Goal: Task Accomplishment & Management: Use online tool/utility

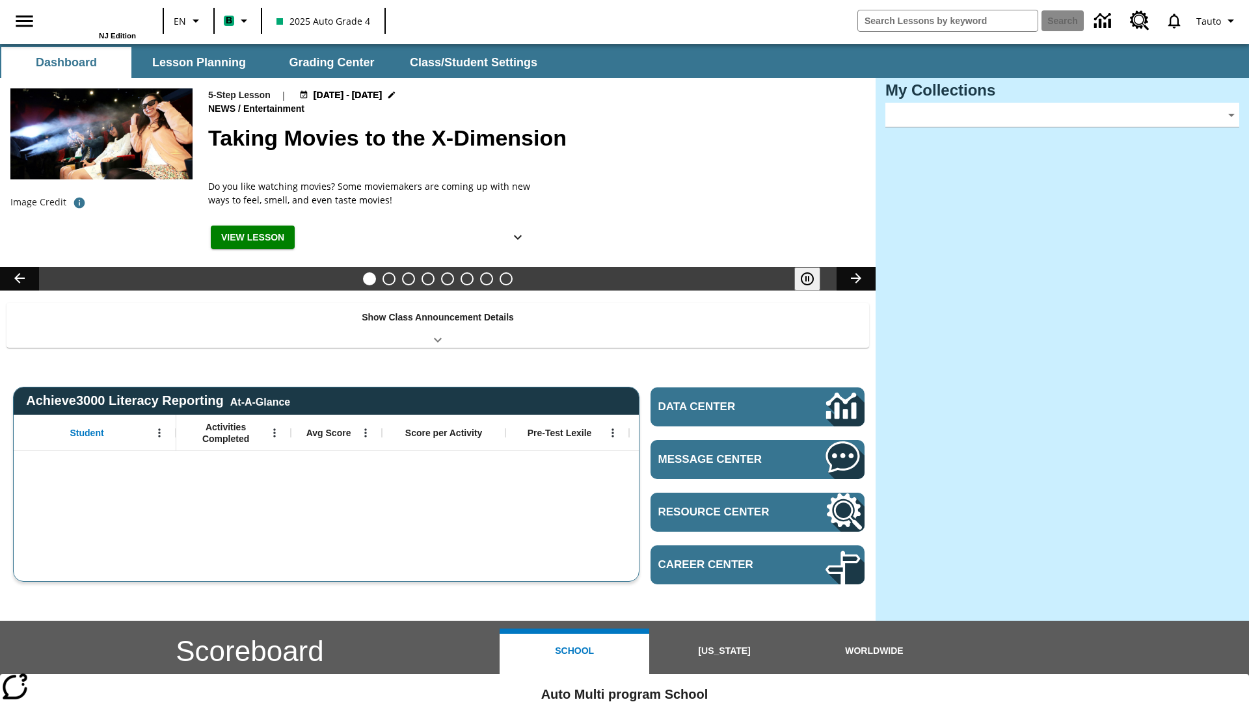
type input "-1"
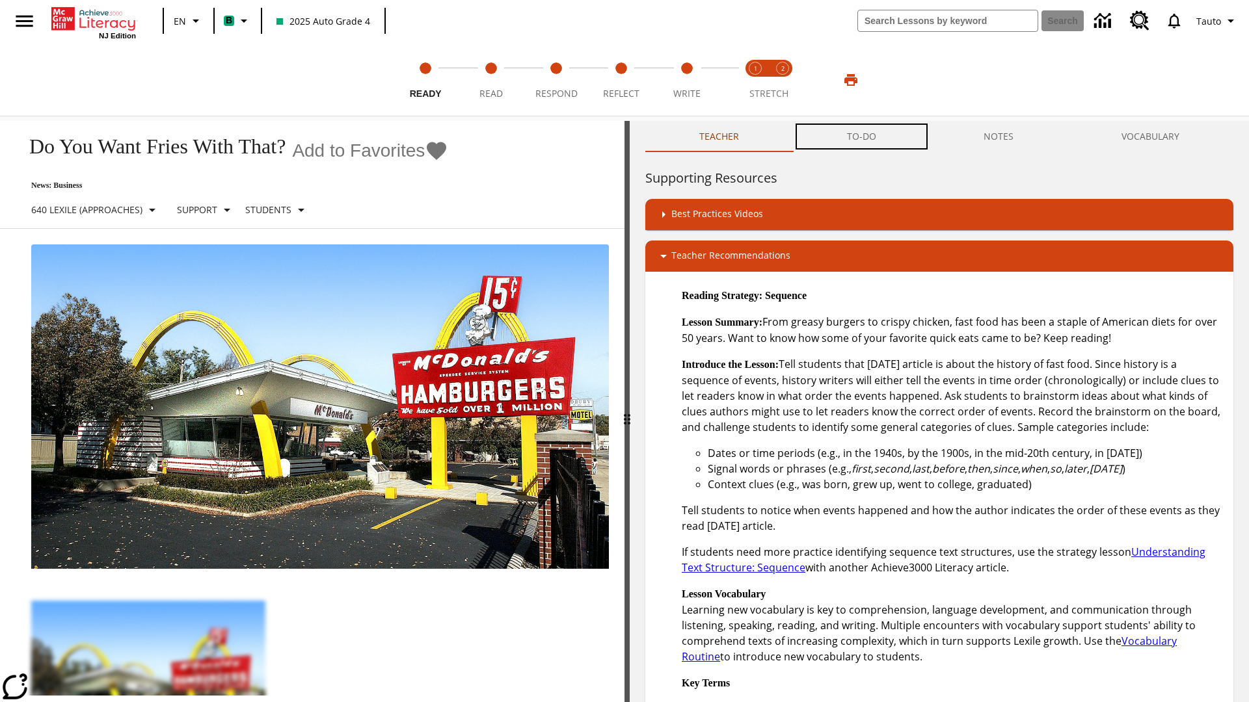
click at [862, 137] on button "TO-DO" at bounding box center [861, 136] width 137 height 31
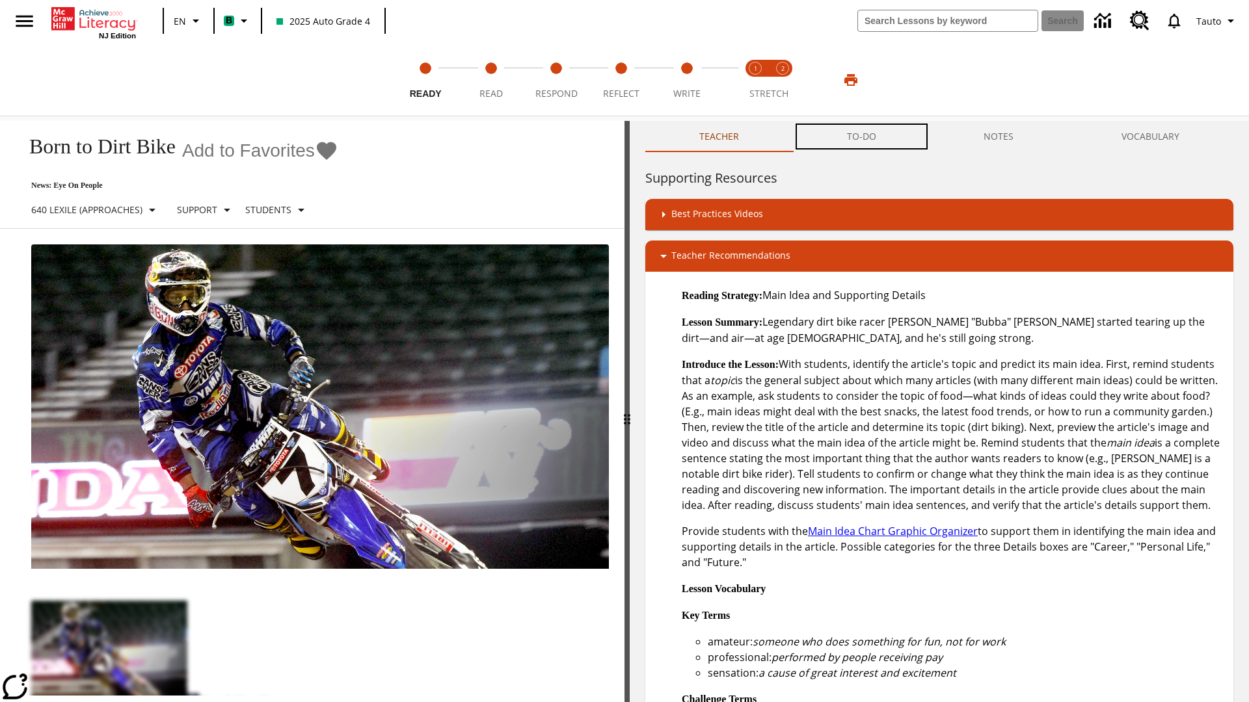
click at [862, 137] on button "TO-DO" at bounding box center [861, 136] width 137 height 31
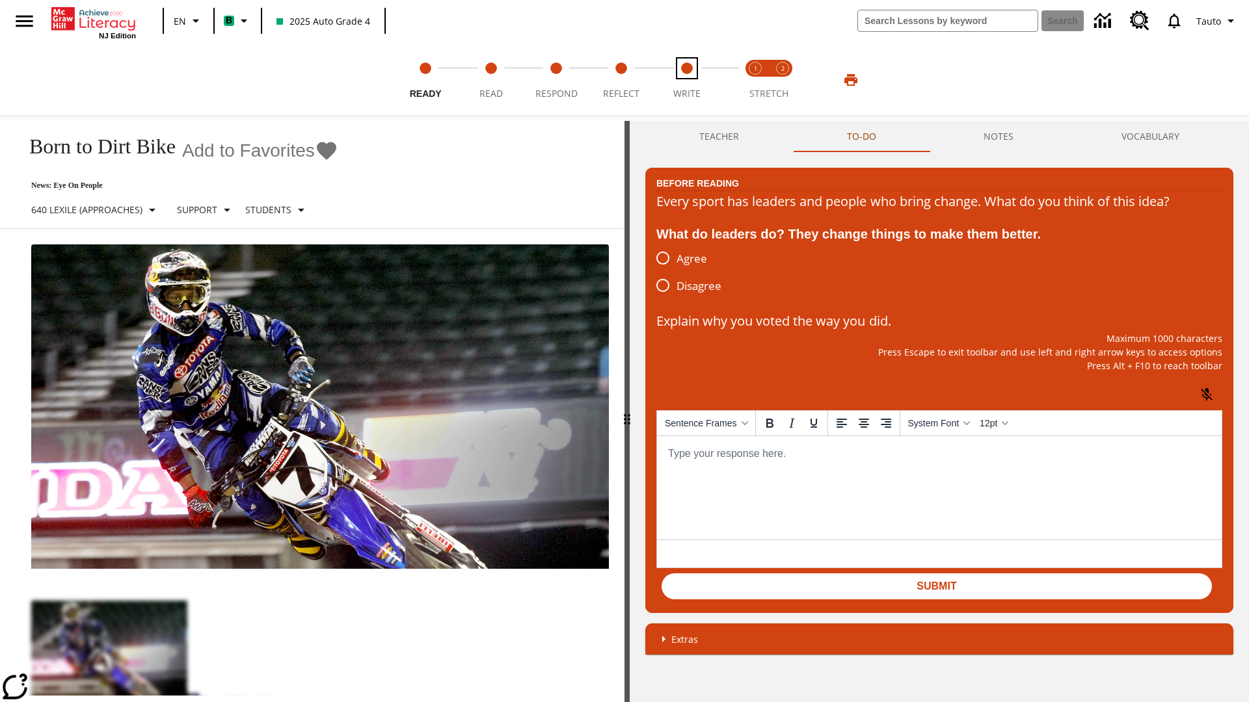
click at [686, 80] on span "Write" at bounding box center [686, 88] width 27 height 23
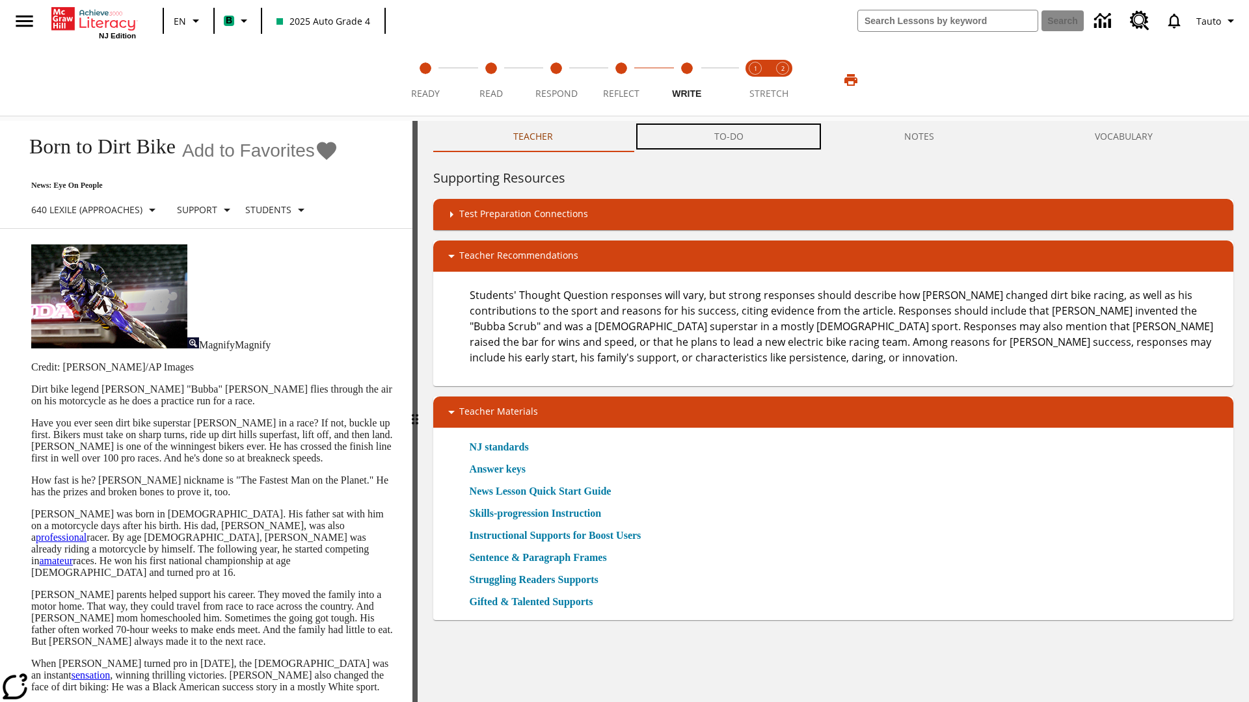
scroll to position [1, 0]
click at [729, 137] on button "TO-DO" at bounding box center [728, 136] width 190 height 31
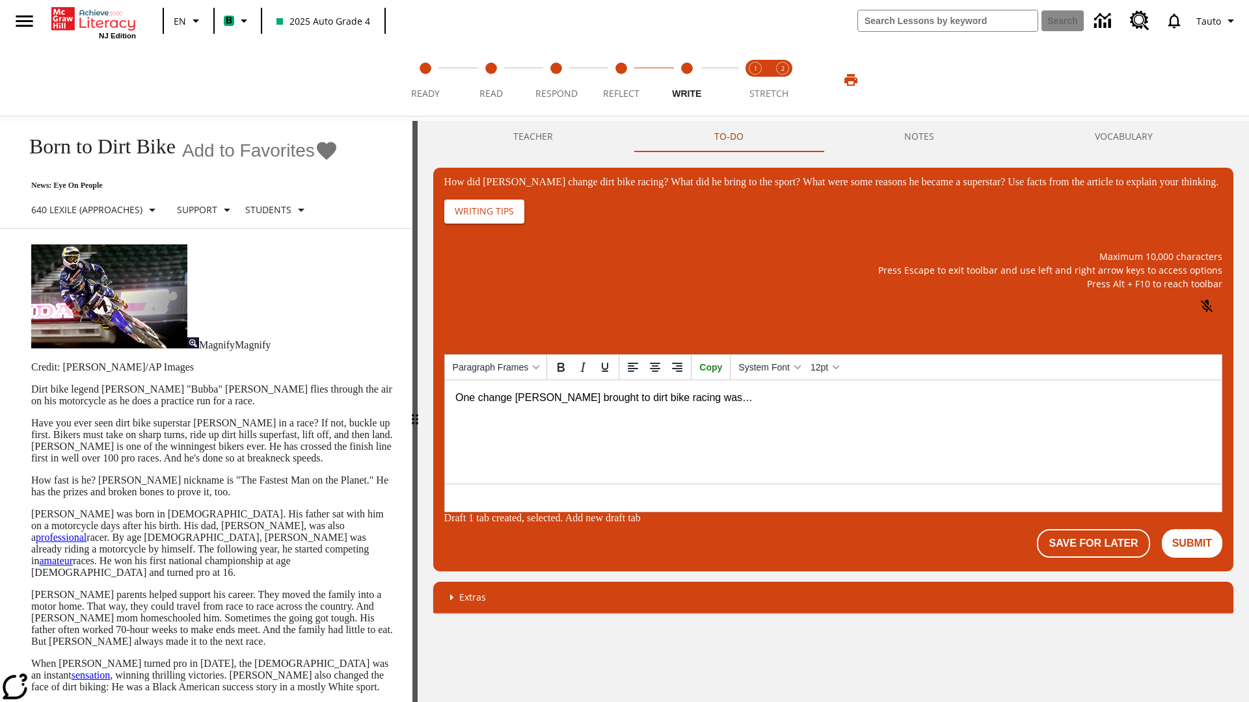
scroll to position [0, 0]
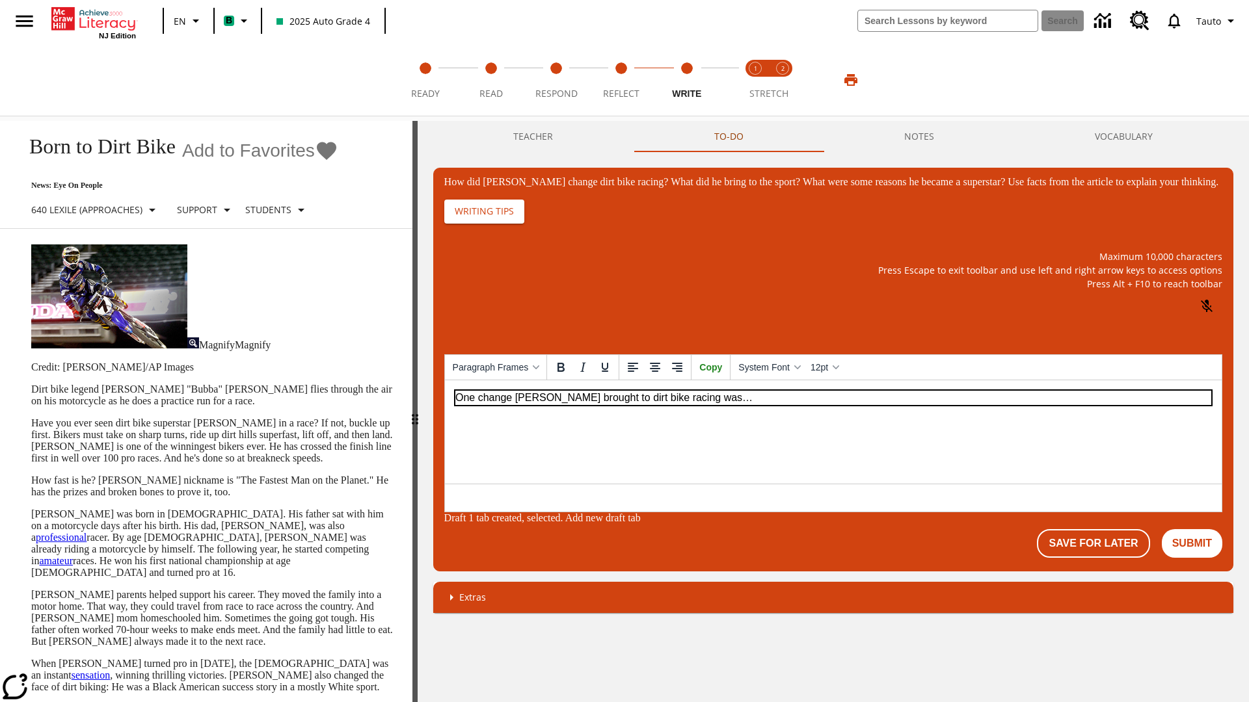
click at [832, 397] on p "One change Stewart brought to dirt bike racing was…" at bounding box center [833, 397] width 756 height 14
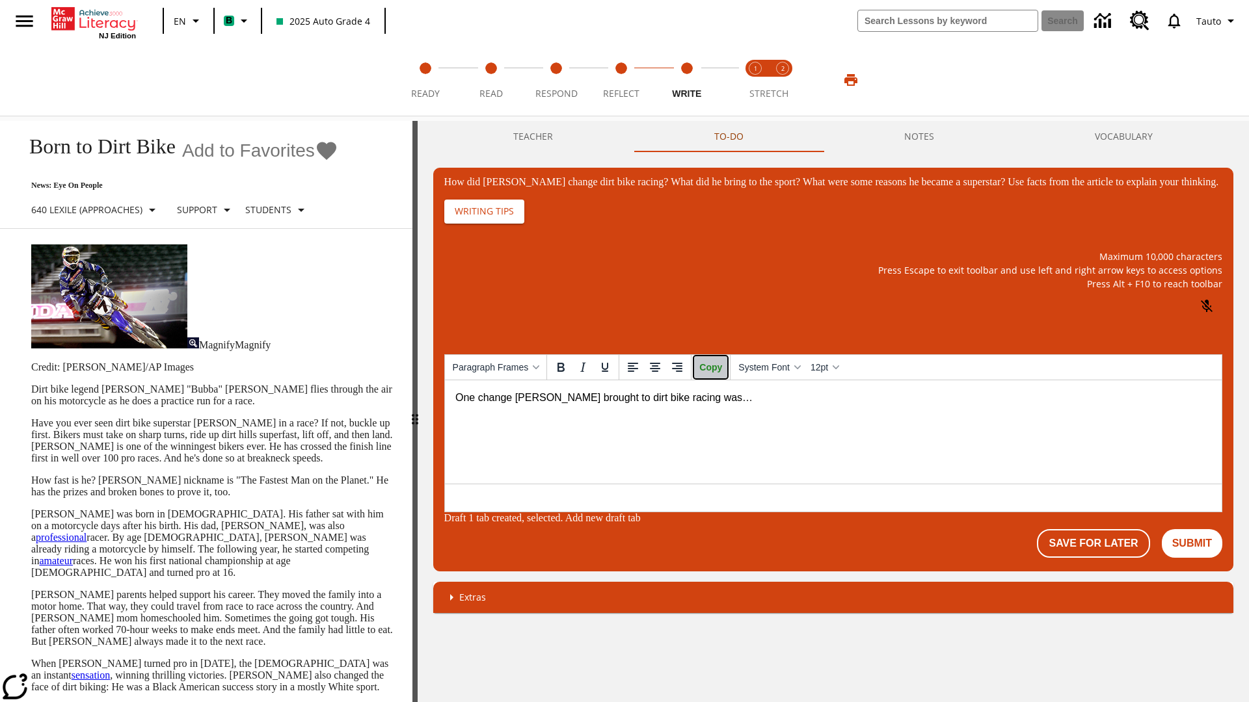
click at [711, 373] on span "Copy" at bounding box center [710, 367] width 23 height 10
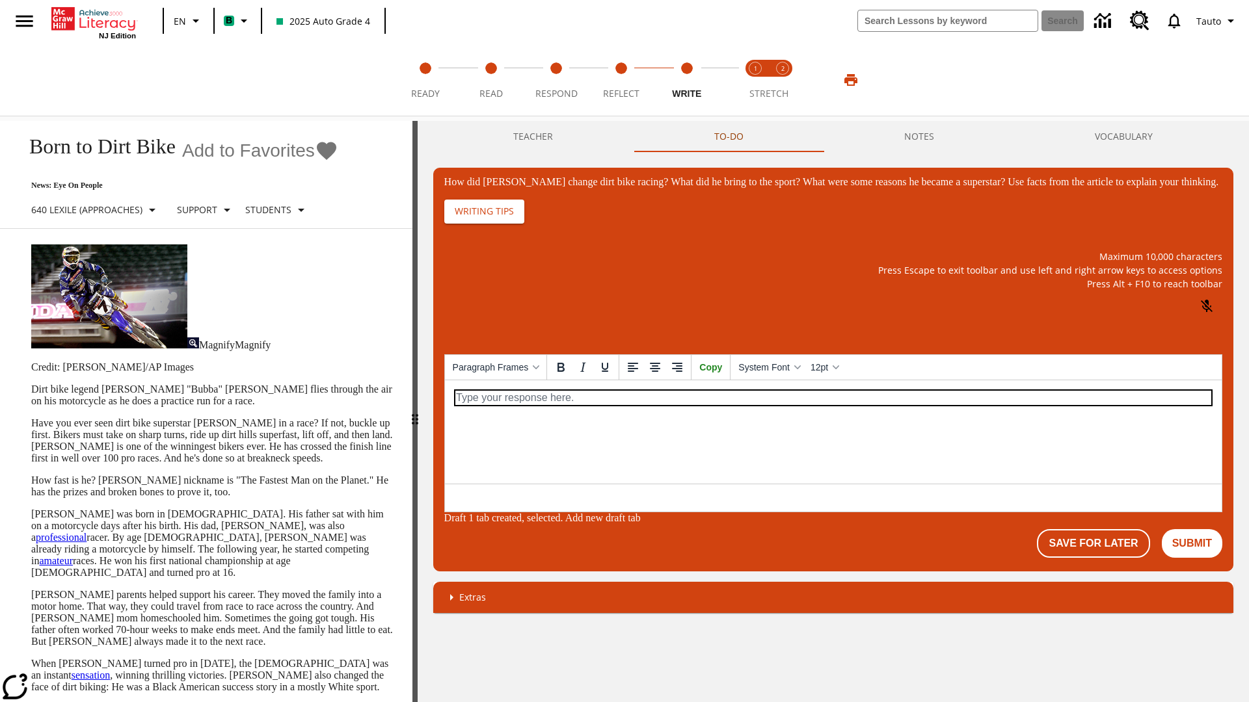
click at [832, 397] on p "How did Stewart change dirt bike racing? What did he bring to the sport? What w…" at bounding box center [833, 397] width 756 height 14
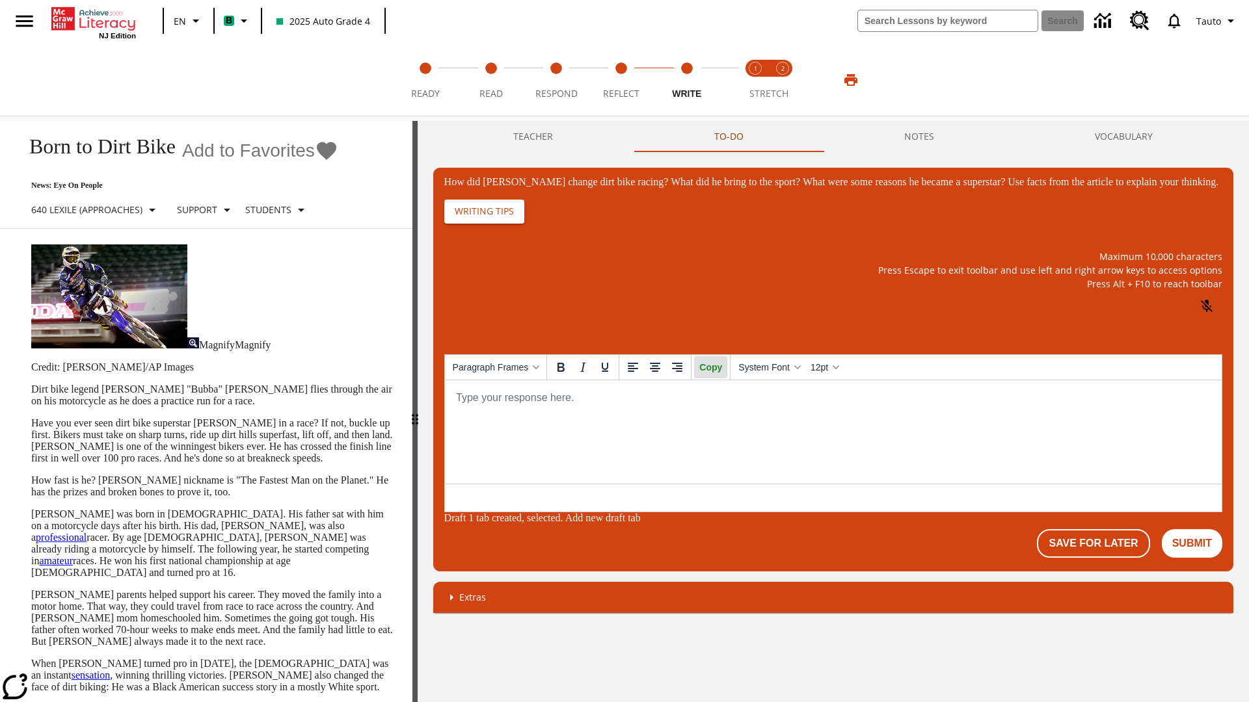
click at [711, 373] on span "Copy" at bounding box center [710, 367] width 23 height 10
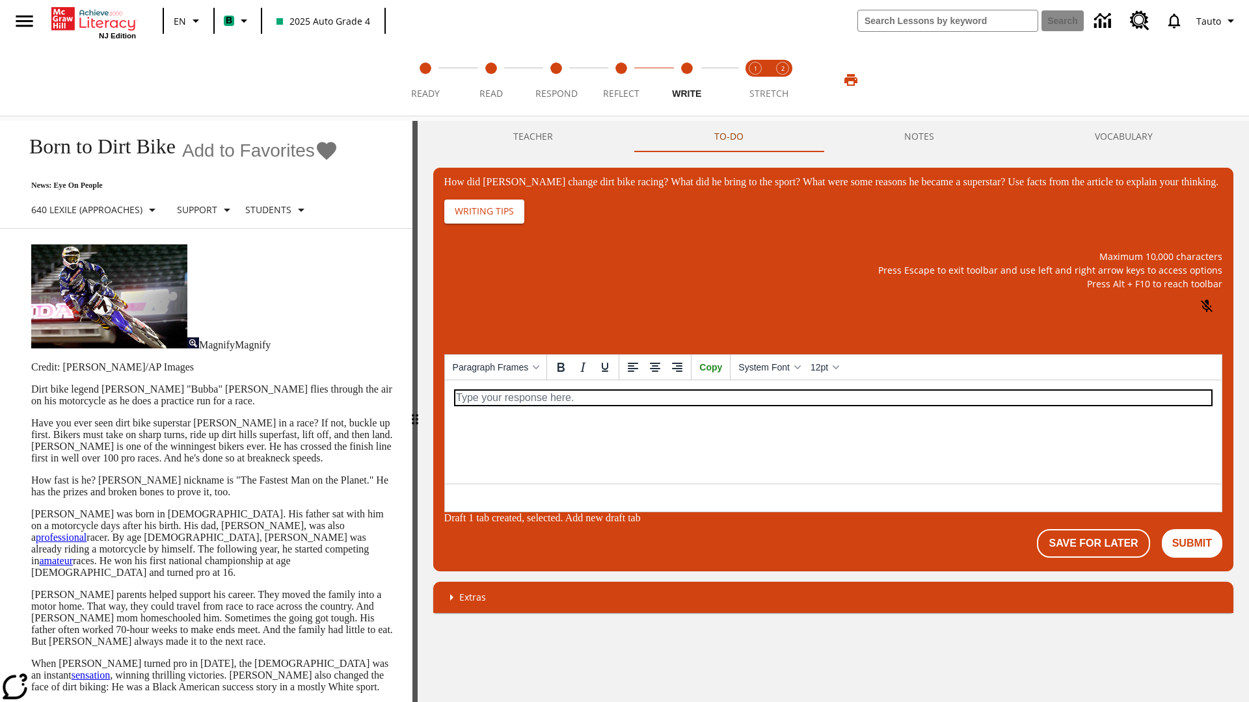
click at [832, 397] on p "How did Stewart change dirt bike racing? What did he bring to the sport? What w…" at bounding box center [833, 397] width 756 height 14
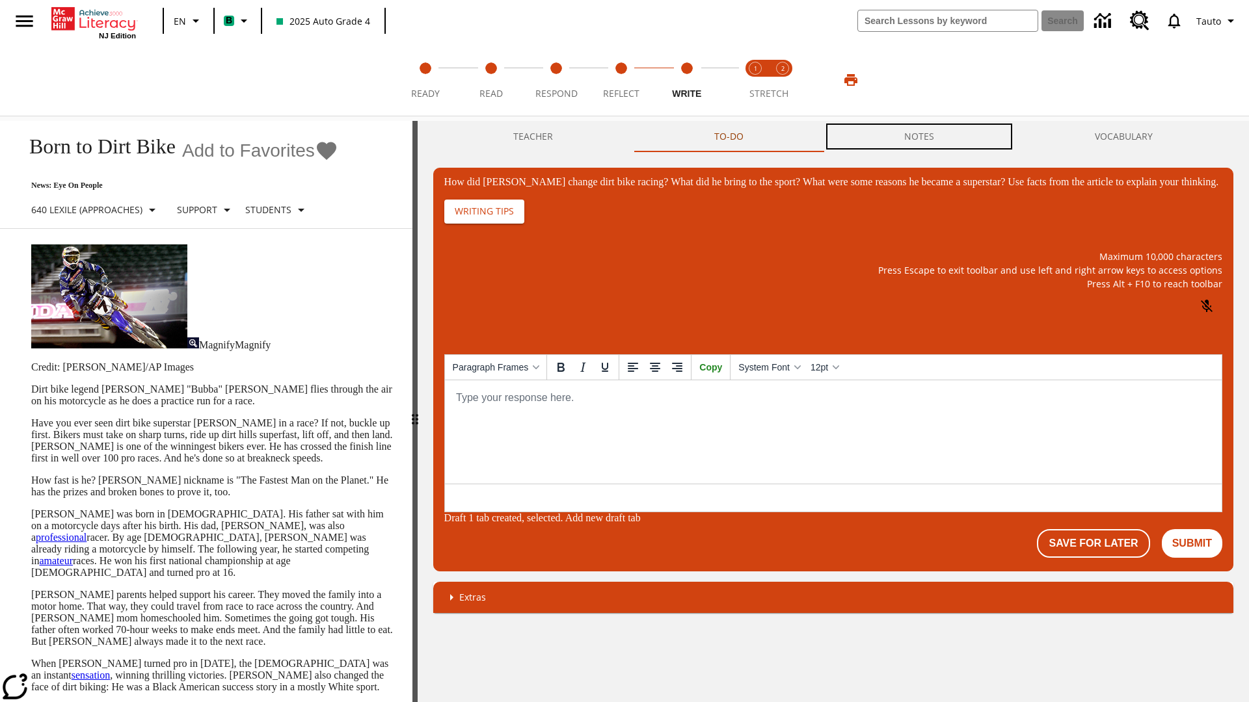
click at [918, 136] on button "NOTES" at bounding box center [918, 136] width 191 height 31
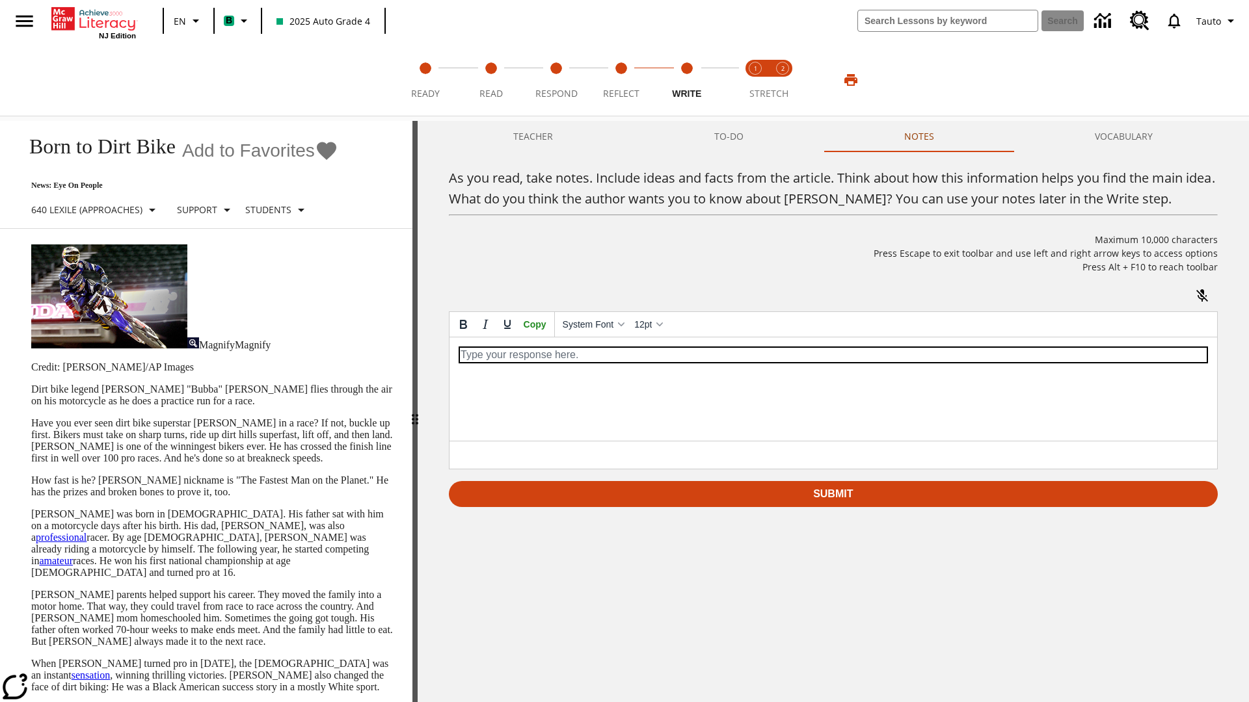
click at [832, 355] on p "As you read, take notes. Include ideas and facts from the article. Think about …" at bounding box center [832, 355] width 747 height 14
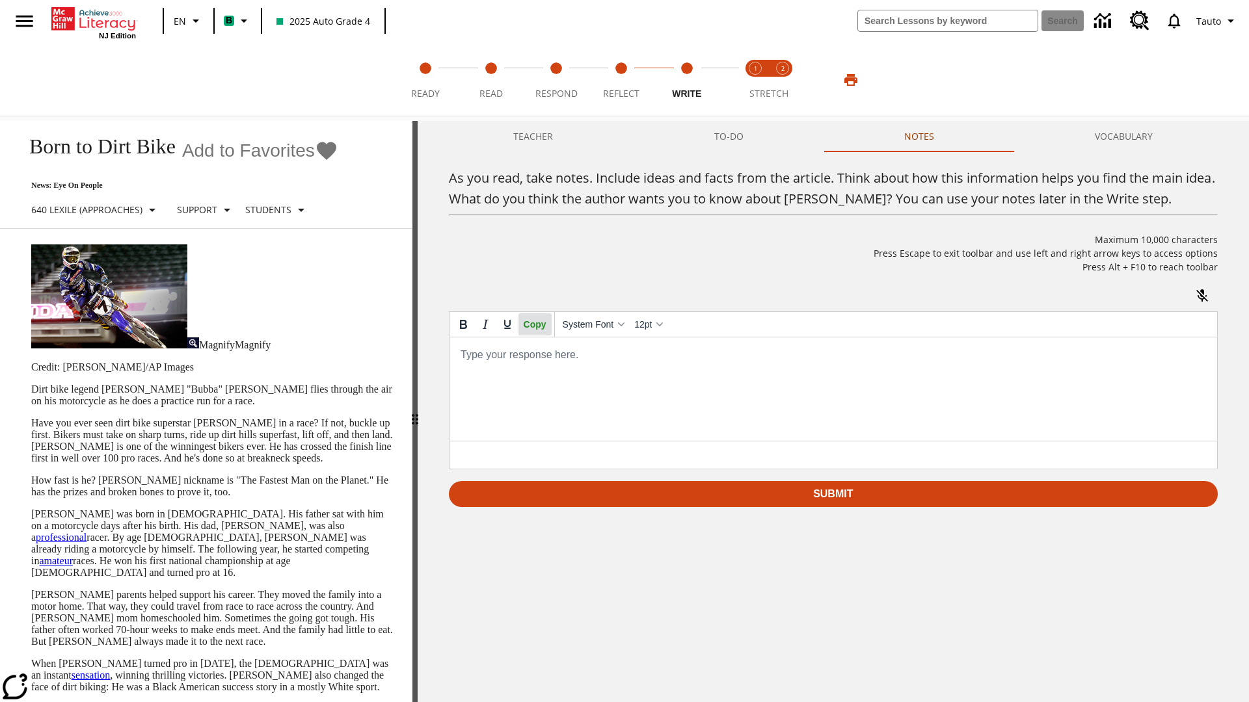
click at [535, 330] on span "Copy" at bounding box center [534, 324] width 23 height 10
